Goal: Communication & Community: Ask a question

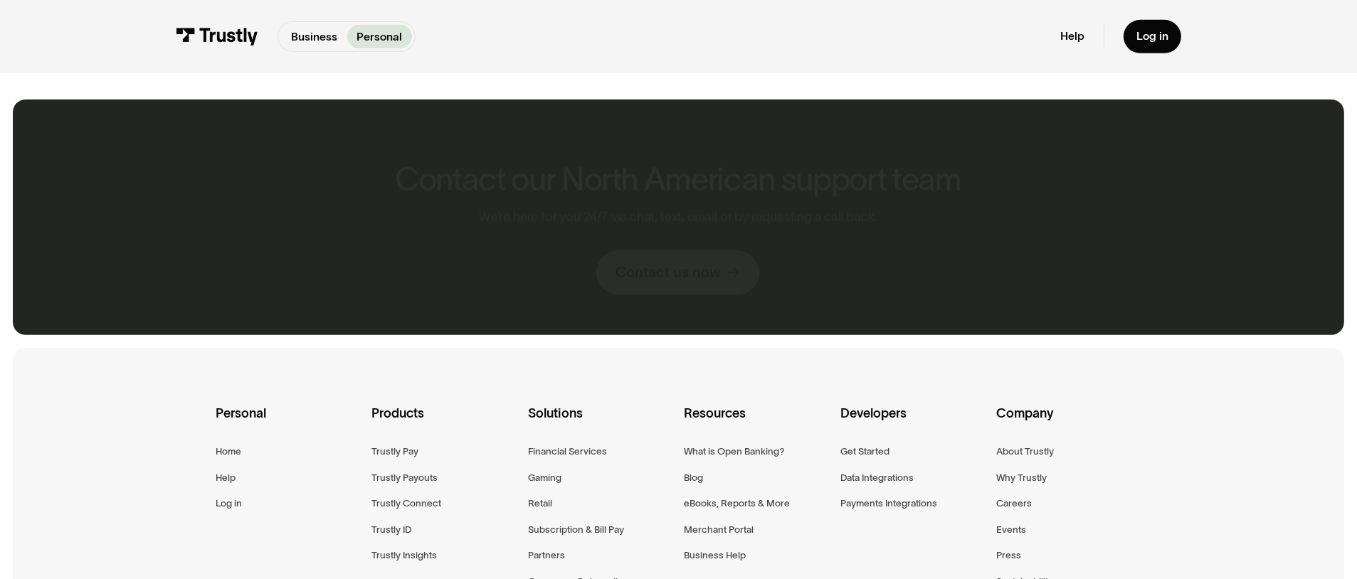
scroll to position [925, 0]
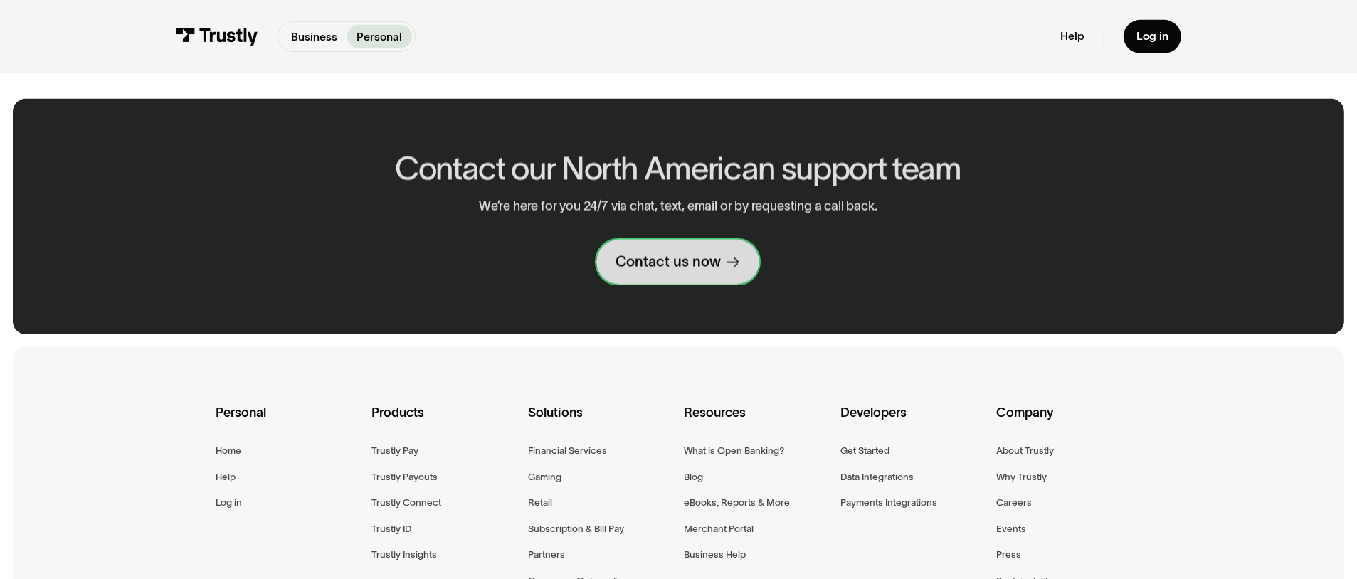
click at [751, 247] on link "Contact us now" at bounding box center [678, 262] width 163 height 44
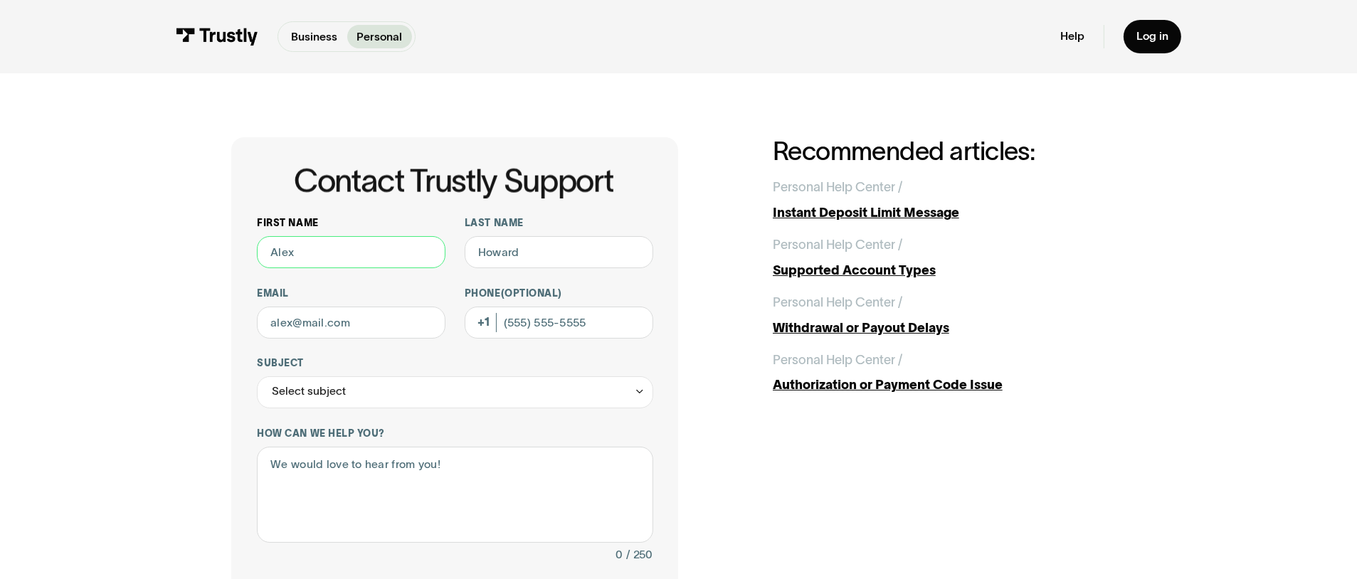
click at [351, 258] on input "First name" at bounding box center [351, 252] width 189 height 32
type input "[PERSON_NAME]"
click at [580, 250] on input "Last name" at bounding box center [559, 252] width 189 height 32
type input "[PERSON_NAME]"
click at [314, 318] on input "Email" at bounding box center [351, 323] width 189 height 32
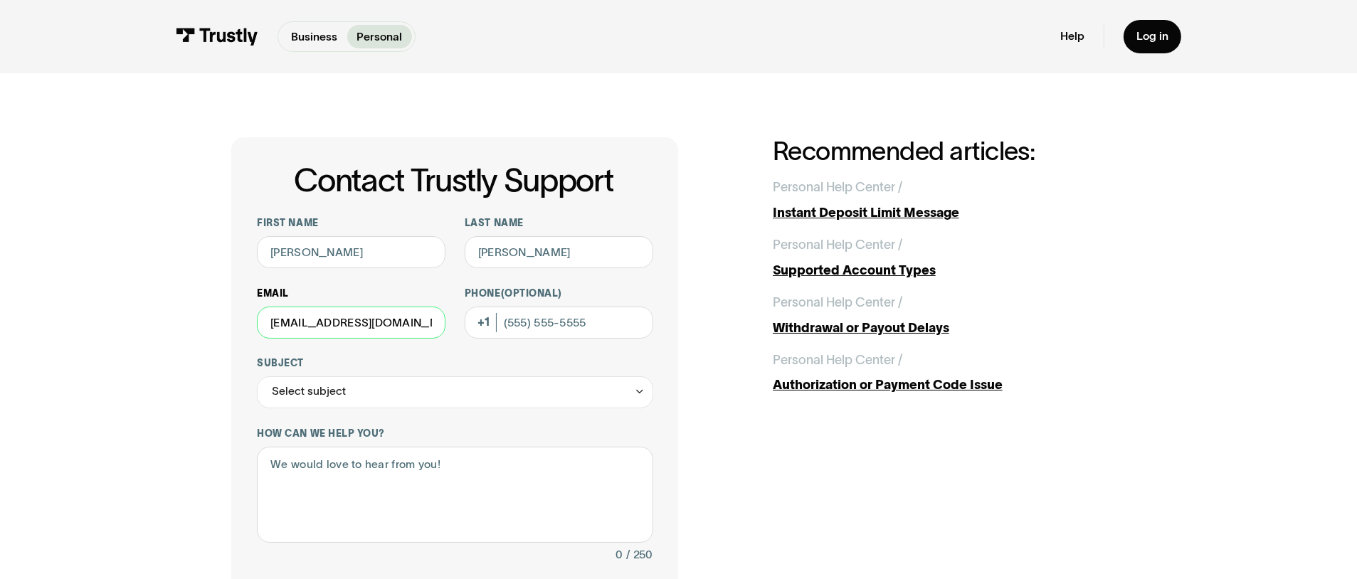
drag, startPoint x: 364, startPoint y: 327, endPoint x: 328, endPoint y: 327, distance: 36.3
click at [328, 327] on input "[EMAIL_ADDRESS][DOMAIN_NAME]" at bounding box center [351, 323] width 189 height 32
type input "[EMAIL_ADDRESS][DOMAIN_NAME]"
click at [350, 500] on textarea "How can we help you?" at bounding box center [455, 495] width 396 height 96
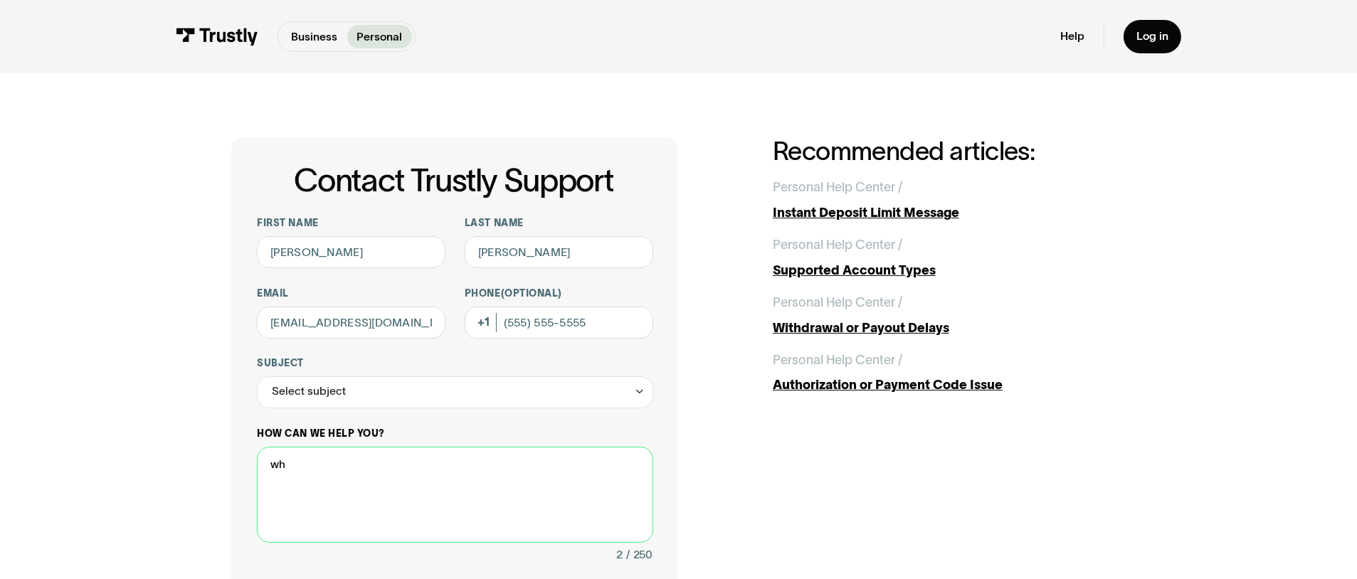
type textarea "w"
type textarea "do i have a owed balance"
click at [379, 387] on div "Select subject" at bounding box center [455, 392] width 396 height 32
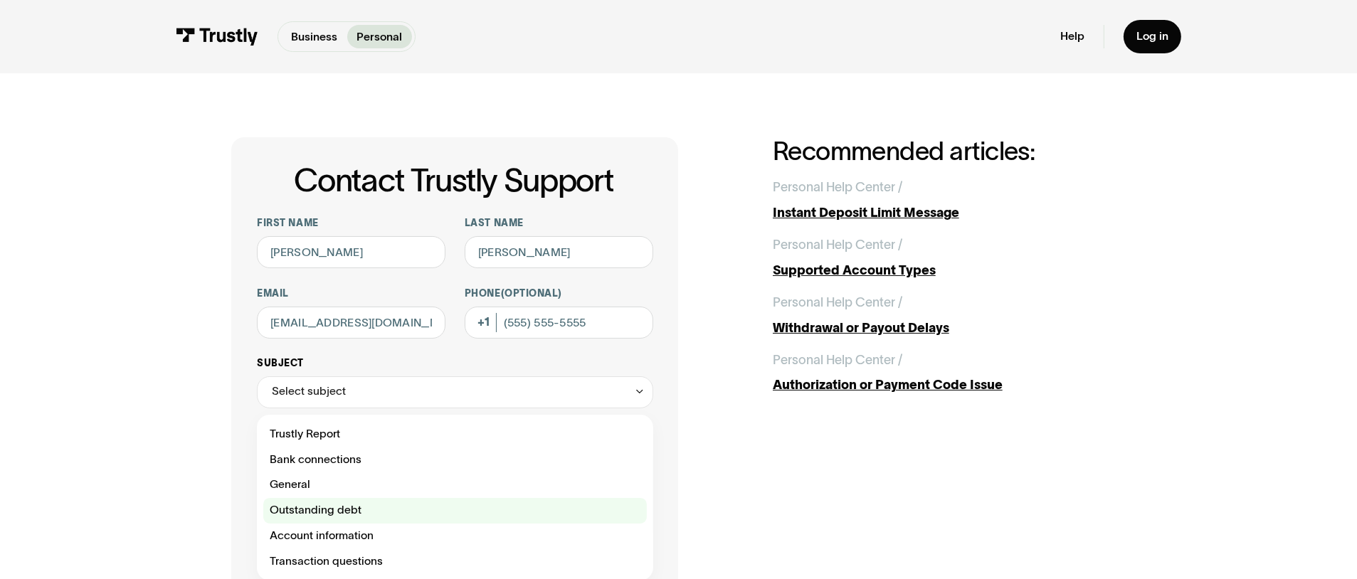
click at [339, 509] on div "Contact Trustly Support" at bounding box center [454, 511] width 383 height 26
type input "**********"
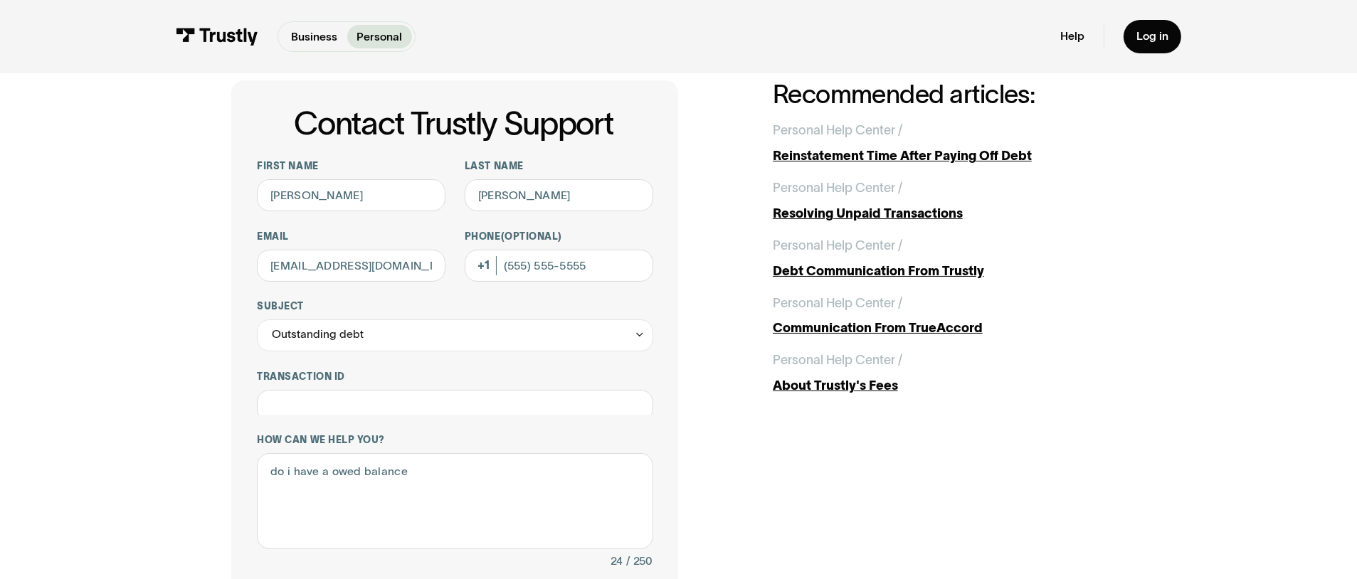
scroll to position [285, 0]
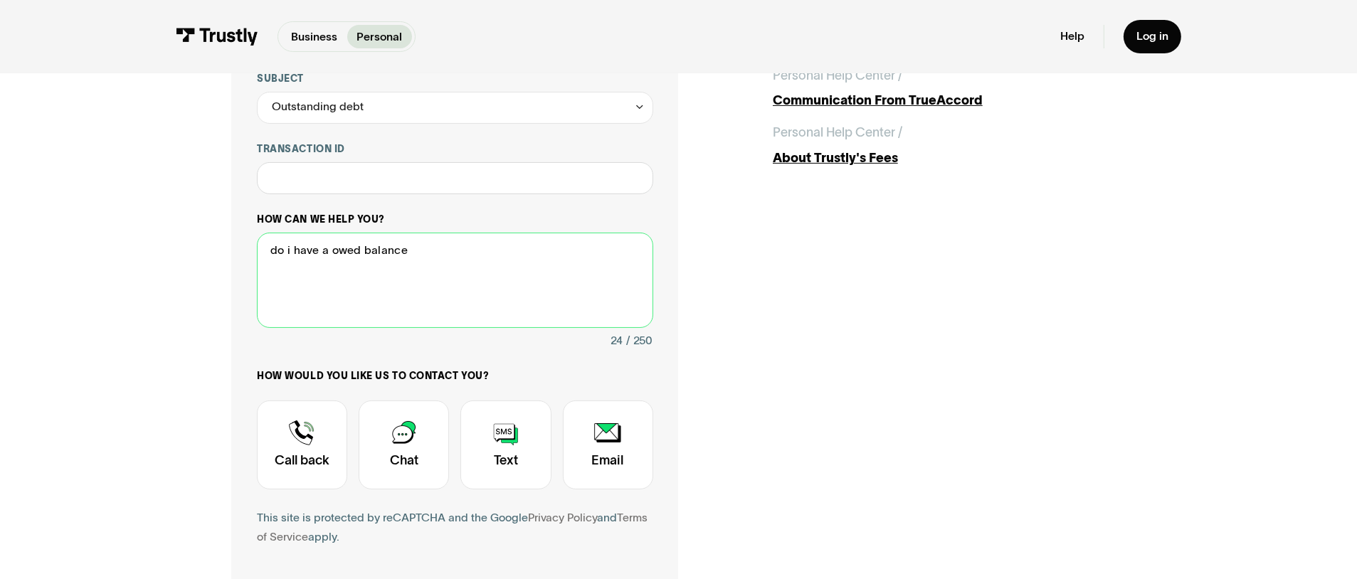
click at [450, 273] on textarea "do i have a owed balance" at bounding box center [455, 281] width 396 height 96
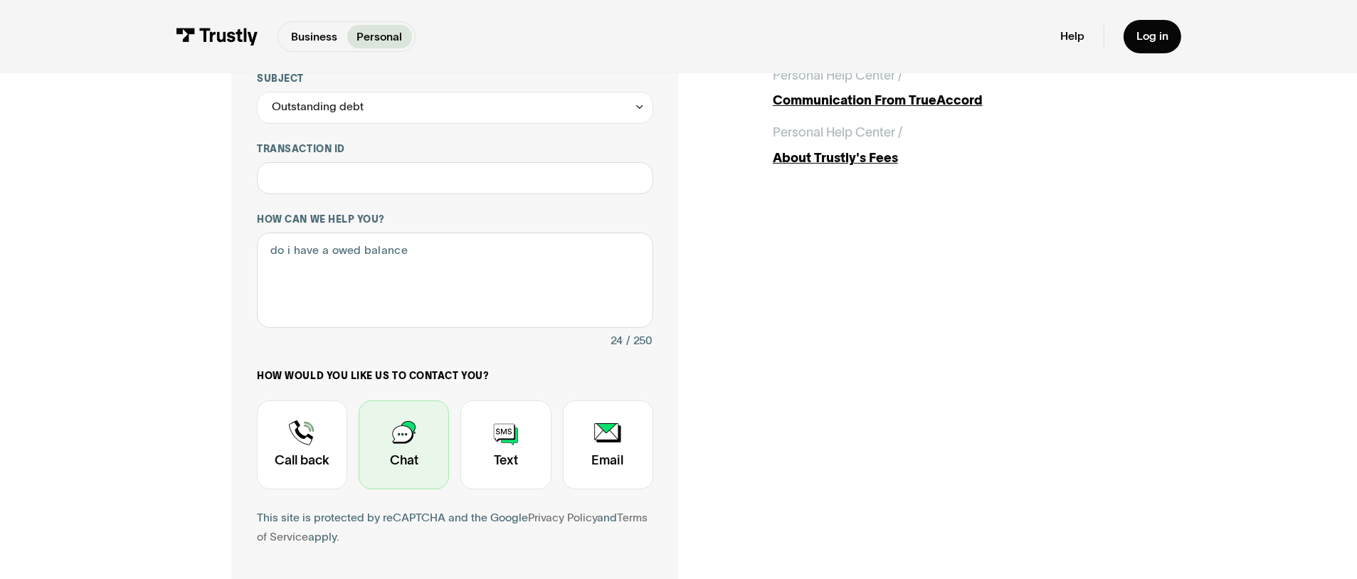
click at [402, 474] on div "Contact Trustly Support" at bounding box center [404, 444] width 90 height 89
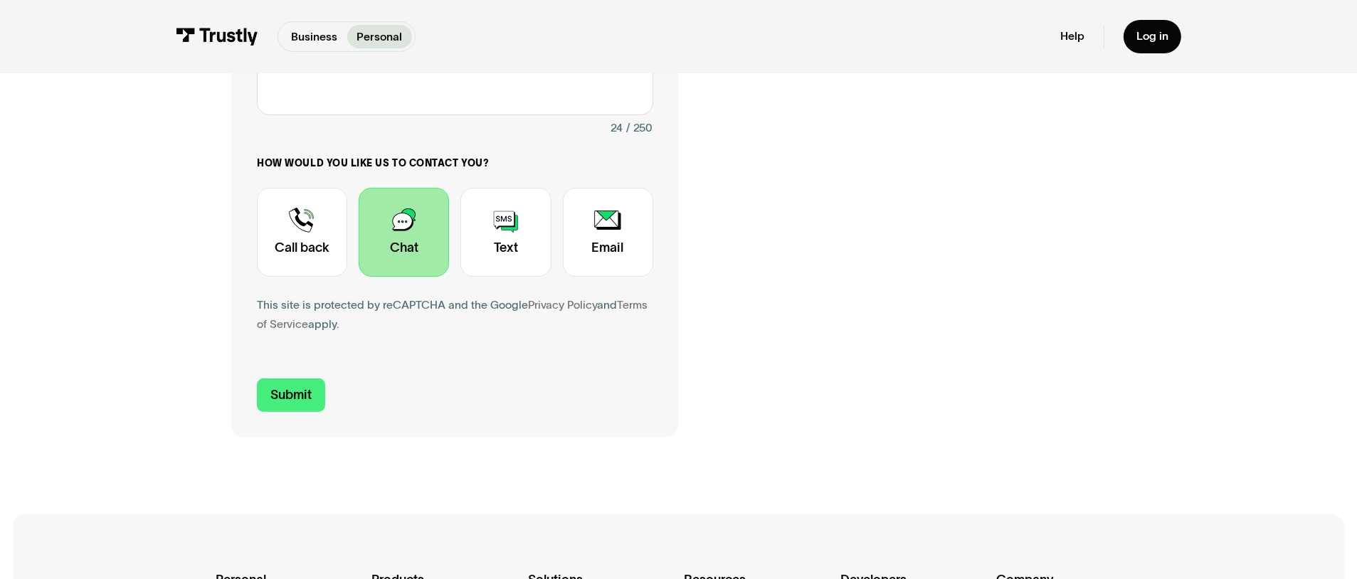
scroll to position [498, 0]
click at [304, 403] on input "Submit" at bounding box center [291, 394] width 68 height 33
